Goal: Task Accomplishment & Management: Complete application form

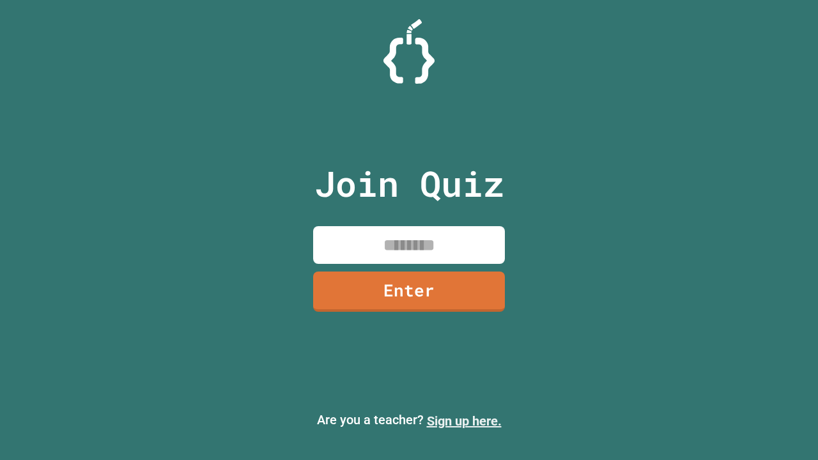
click at [464, 421] on link "Sign up here." at bounding box center [464, 421] width 75 height 15
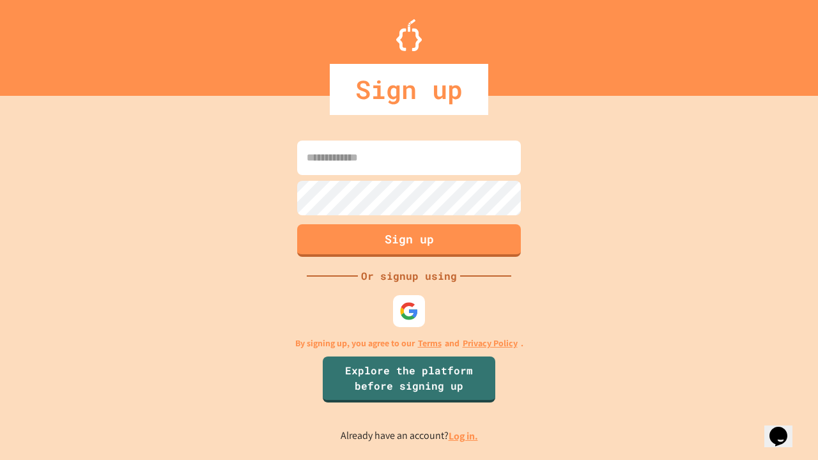
click at [464, 436] on link "Log in." at bounding box center [463, 436] width 29 height 13
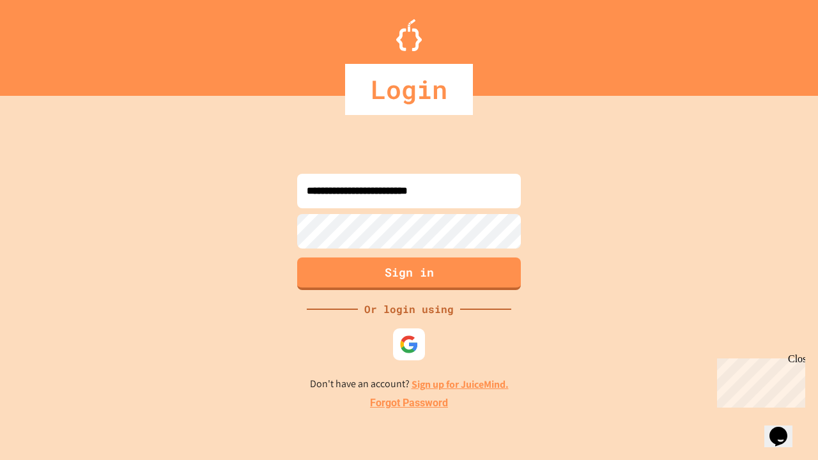
type input "**********"
